Goal: Information Seeking & Learning: Learn about a topic

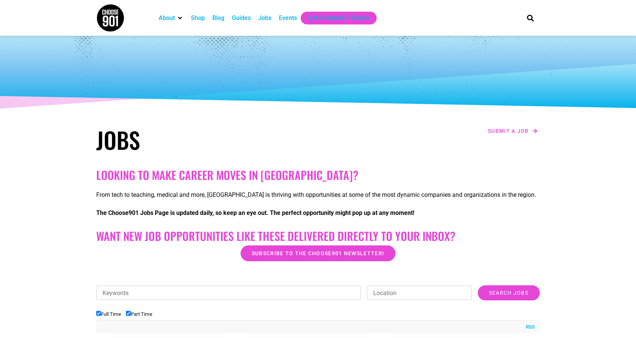
click at [123, 309] on li "Full Time" at bounding box center [111, 314] width 30 height 12
click at [129, 313] on input "Part Time" at bounding box center [128, 313] width 5 height 5
checkbox input "false"
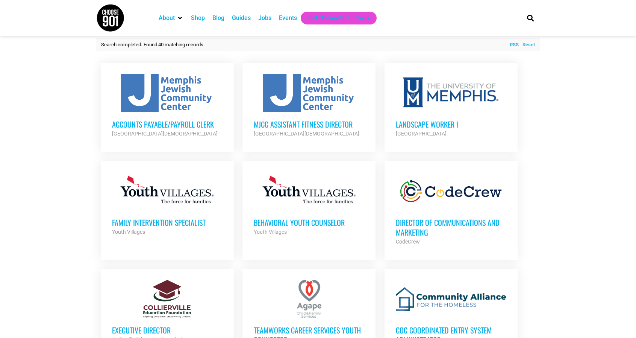
scroll to position [279, 0]
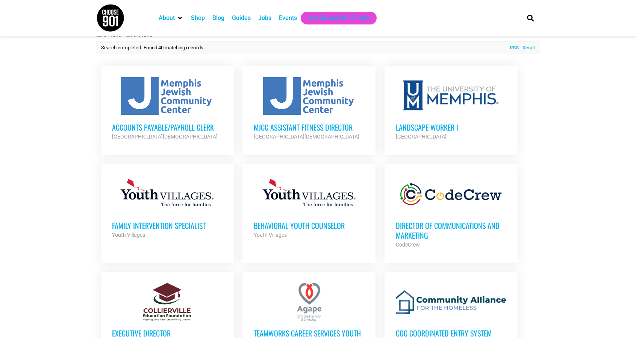
click at [341, 120] on div "MJCC Assistant Fitness Director Memphis Jewish Community Center Partner Org" at bounding box center [309, 128] width 111 height 26
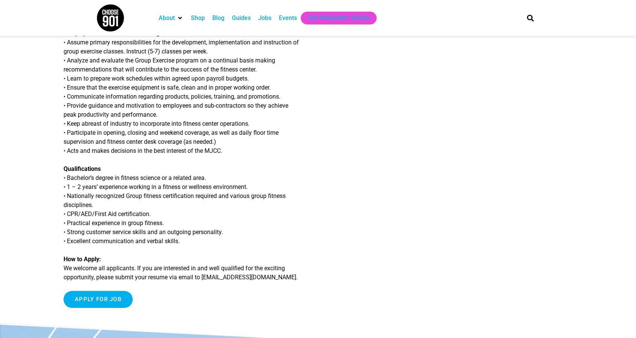
scroll to position [195, 0]
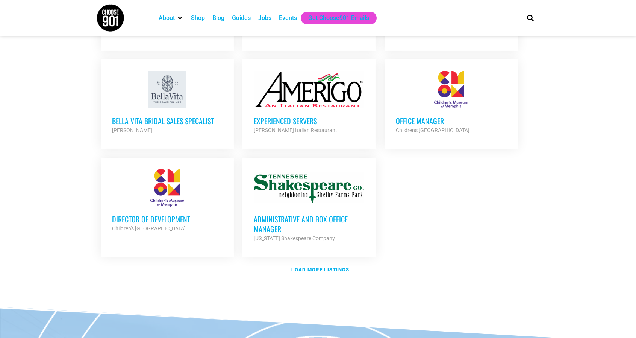
scroll to position [833, 0]
